Goal: Check status: Check status

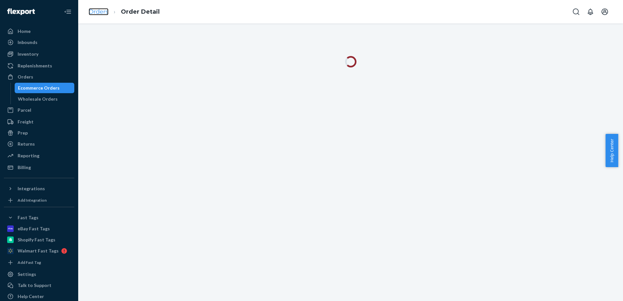
click at [96, 13] on link "Orders" at bounding box center [99, 11] width 20 height 7
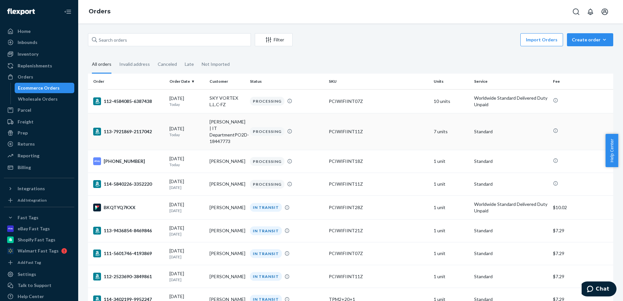
click at [343, 136] on td "PCIWIFIINT11Z" at bounding box center [378, 131] width 105 height 37
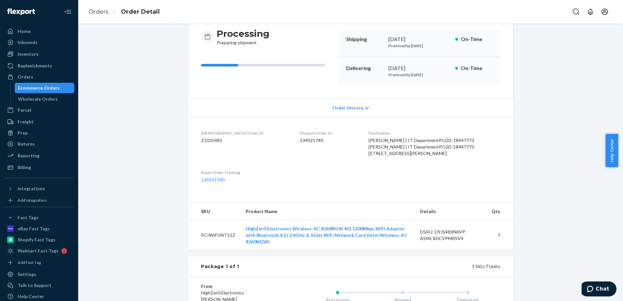
scroll to position [45, 0]
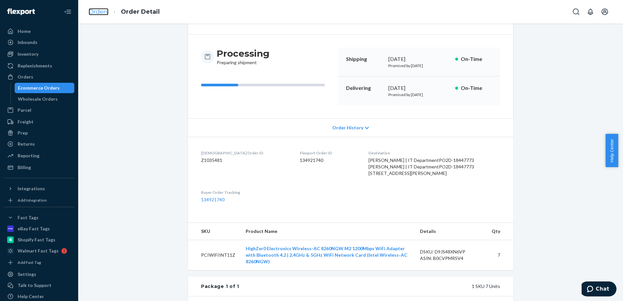
click at [104, 11] on link "Orders" at bounding box center [99, 11] width 20 height 7
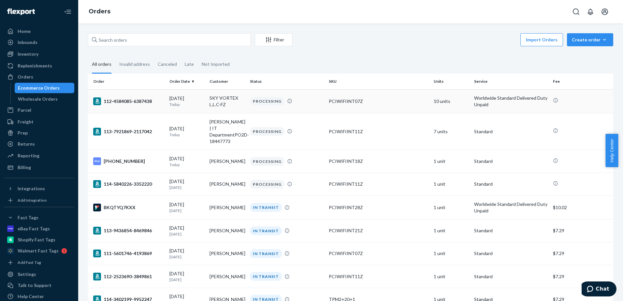
click at [154, 99] on div "112-4584085-6387438" at bounding box center [128, 101] width 71 height 8
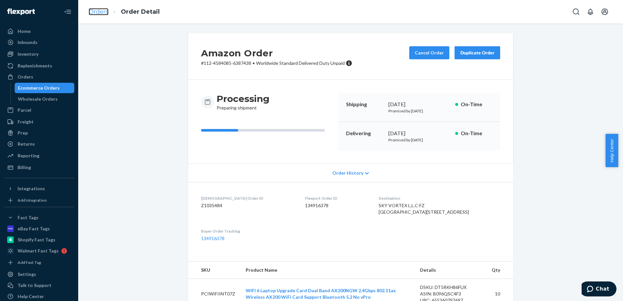
click at [101, 12] on link "Orders" at bounding box center [99, 11] width 20 height 7
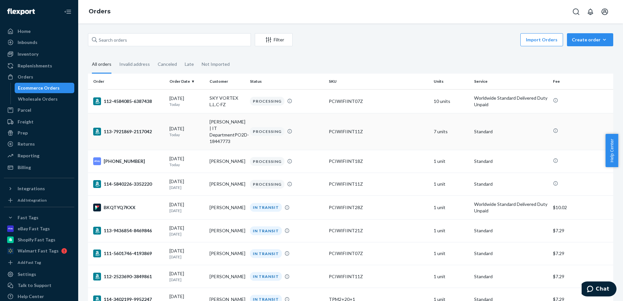
click at [132, 128] on div "113-7921869-2117042" at bounding box center [128, 132] width 71 height 8
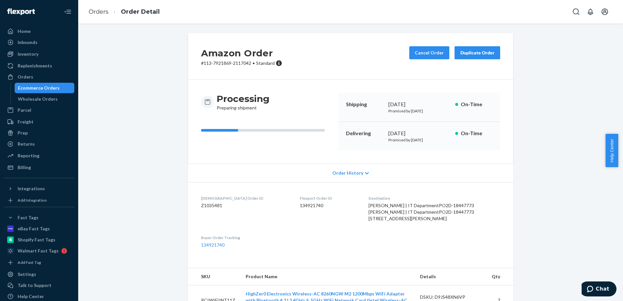
click at [98, 7] on ol "Orders Order Detail" at bounding box center [123, 11] width 81 height 19
click at [97, 13] on link "Orders" at bounding box center [99, 11] width 20 height 7
